Goal: Information Seeking & Learning: Learn about a topic

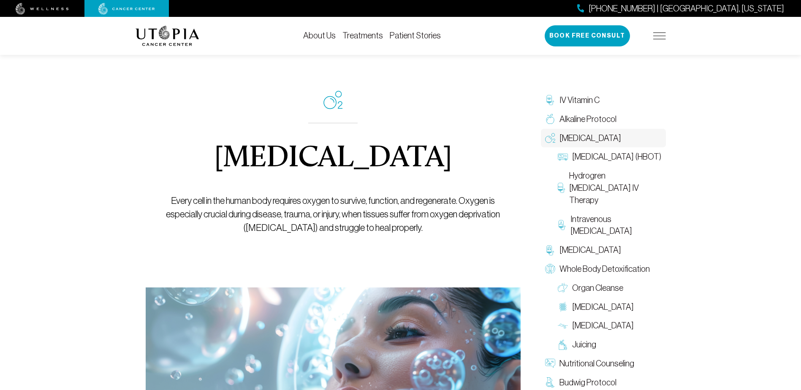
click at [322, 35] on link "About Us" at bounding box center [319, 35] width 33 height 9
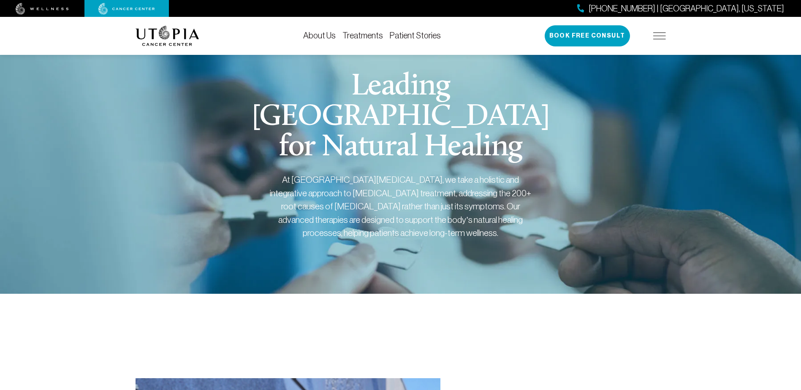
click at [326, 37] on link "About Us" at bounding box center [319, 35] width 33 height 9
click at [365, 35] on link "Treatments" at bounding box center [363, 35] width 41 height 9
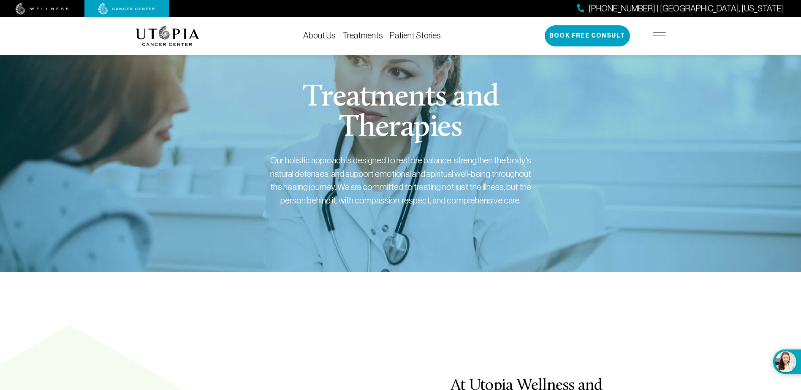
click at [368, 31] on link "Treatments" at bounding box center [363, 35] width 41 height 9
click at [411, 34] on link "Patient Stories" at bounding box center [415, 35] width 51 height 9
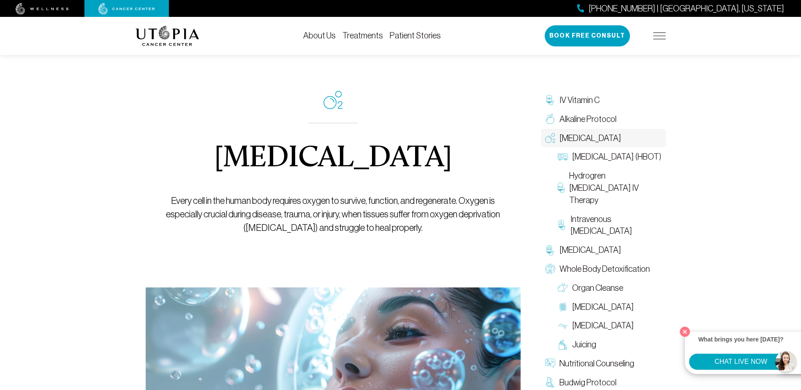
click at [363, 37] on link "Treatments" at bounding box center [363, 35] width 41 height 9
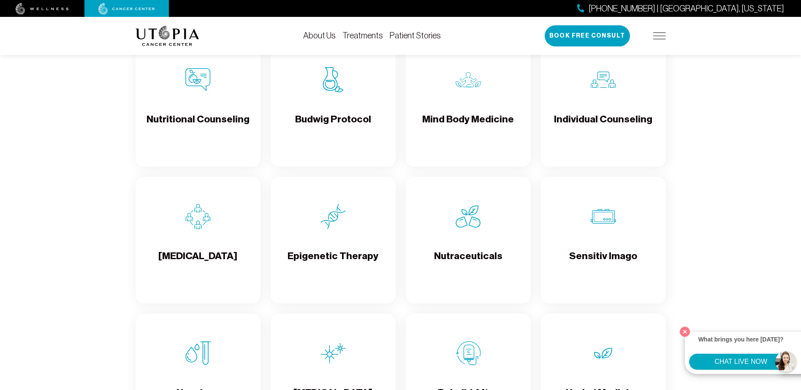
scroll to position [1309, 0]
click at [360, 37] on link "Treatments" at bounding box center [363, 35] width 41 height 9
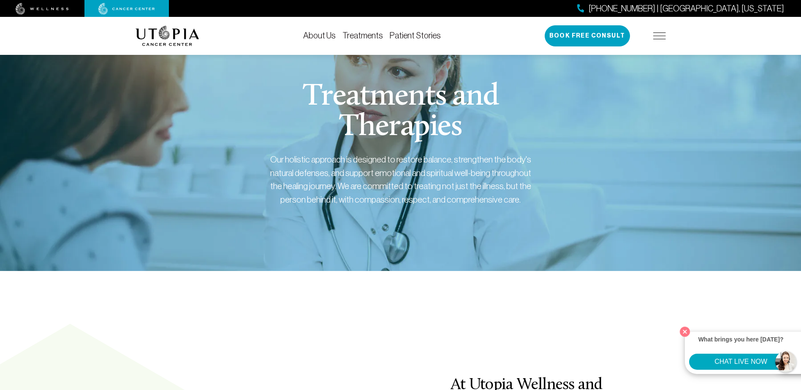
scroll to position [0, 0]
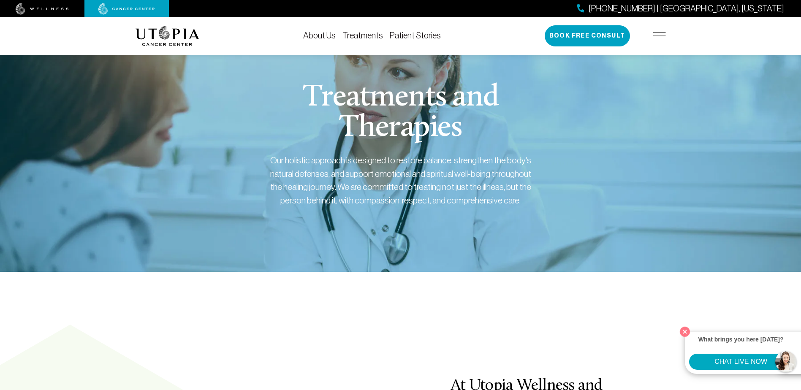
click at [332, 35] on link "About Us" at bounding box center [319, 35] width 33 height 9
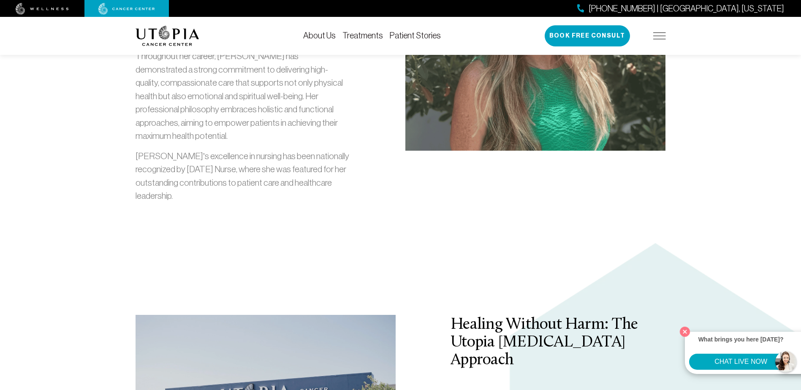
scroll to position [1098, 0]
click at [176, 38] on img at bounding box center [168, 36] width 64 height 20
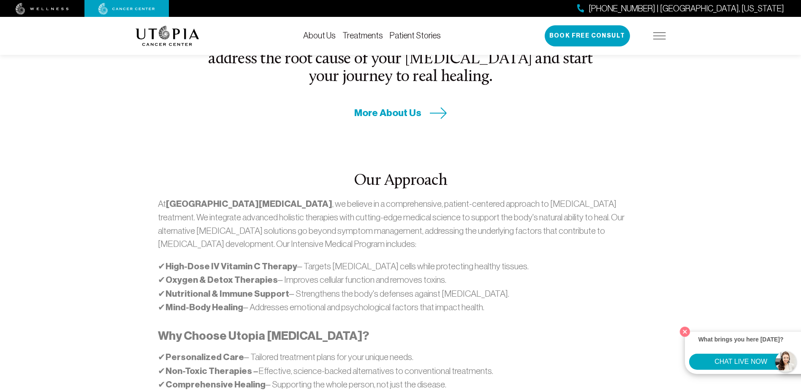
scroll to position [422, 0]
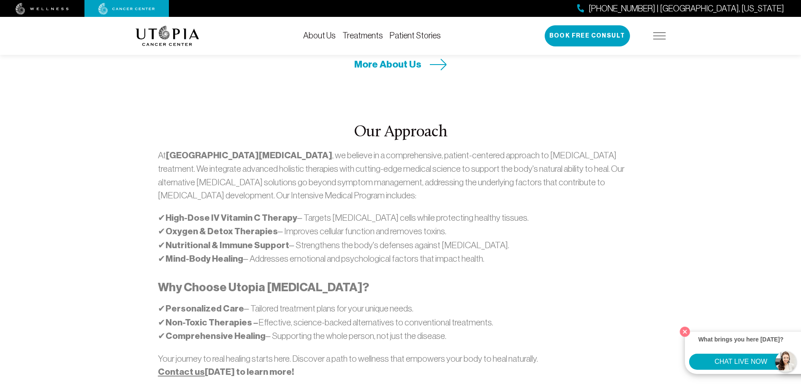
click at [50, 8] on img at bounding box center [42, 9] width 53 height 12
